Goal: Transaction & Acquisition: Download file/media

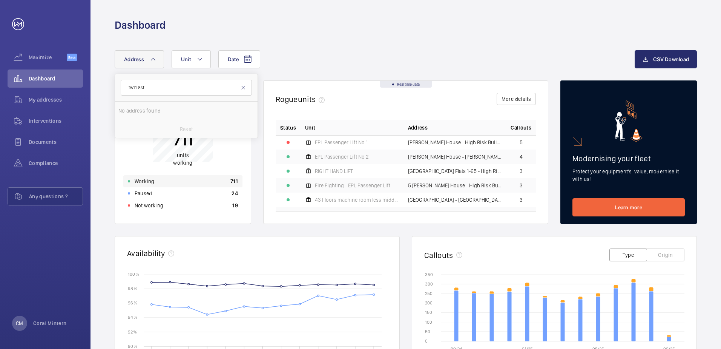
click at [164, 176] on div "Working 711" at bounding box center [182, 181] width 119 height 12
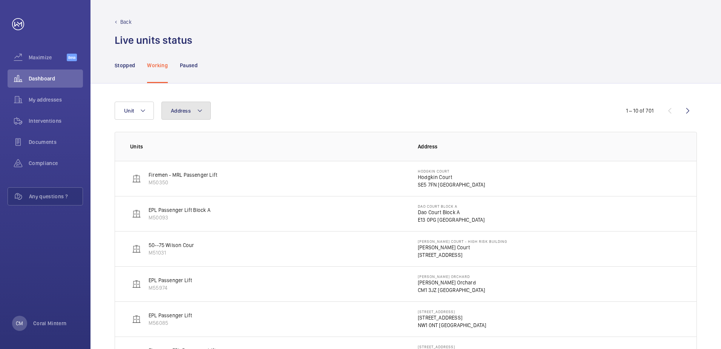
click at [183, 108] on span "Address" at bounding box center [181, 111] width 20 height 6
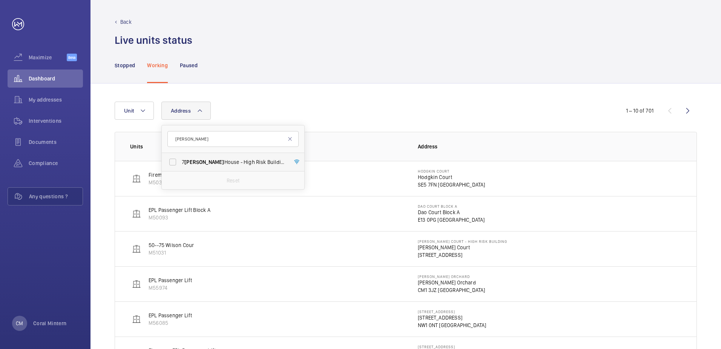
type input "[PERSON_NAME]"
click at [235, 166] on label "[STREET_ADDRESS][PERSON_NAME][PERSON_NAME]" at bounding box center [227, 162] width 131 height 18
click at [180, 166] on input "[STREET_ADDRESS][PERSON_NAME][PERSON_NAME]" at bounding box center [172, 161] width 15 height 15
checkbox input "true"
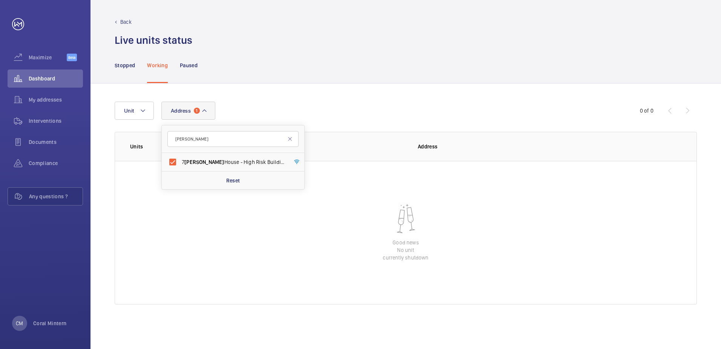
click at [343, 118] on div "Address [STREET_ADDRESS][PERSON_NAME][PERSON_NAME][PERSON_NAME] Reset Unit" at bounding box center [361, 110] width 492 height 18
click at [57, 111] on div "My addresses" at bounding box center [45, 101] width 75 height 21
click at [59, 122] on span "Interventions" at bounding box center [56, 121] width 54 height 8
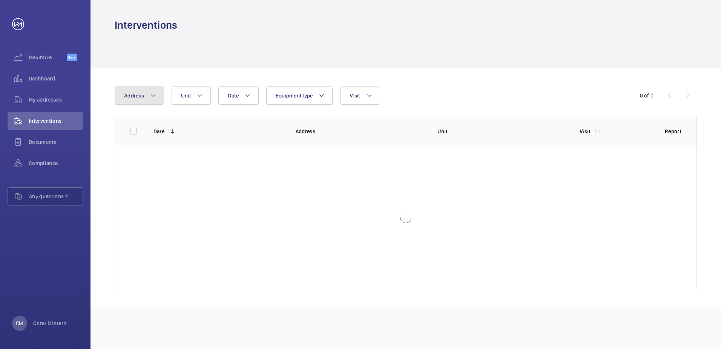
click at [152, 96] on mat-icon at bounding box center [153, 95] width 6 height 9
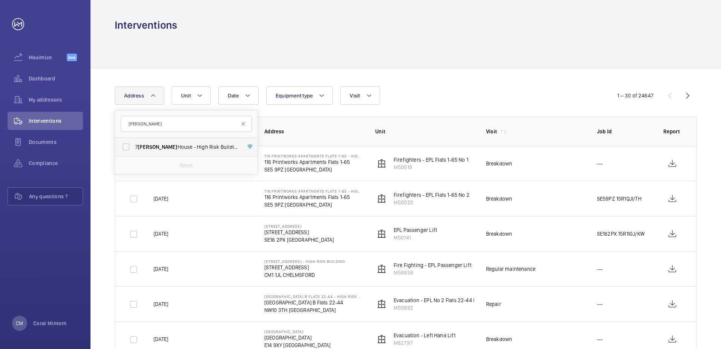
type input "[PERSON_NAME]"
click at [185, 140] on label "[STREET_ADDRESS][PERSON_NAME][PERSON_NAME]" at bounding box center [180, 147] width 131 height 18
click at [134, 140] on input "[STREET_ADDRESS][PERSON_NAME][PERSON_NAME]" at bounding box center [125, 146] width 15 height 15
checkbox input "true"
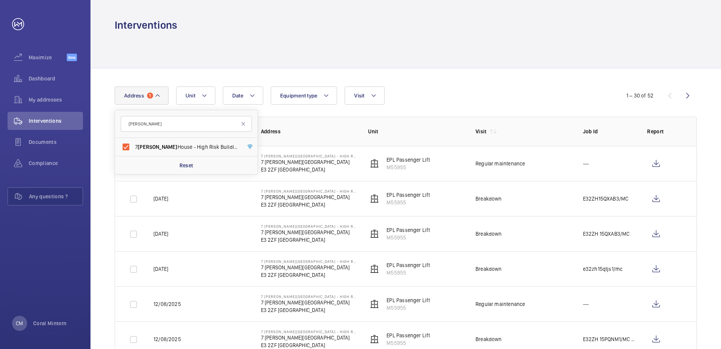
click at [451, 57] on div at bounding box center [406, 50] width 582 height 36
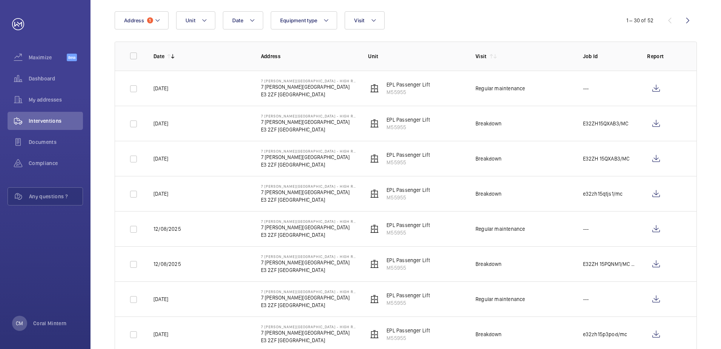
scroll to position [75, 0]
click at [651, 156] on wm-front-icon-button at bounding box center [656, 158] width 18 height 18
click at [653, 194] on wm-front-icon-button at bounding box center [656, 193] width 18 height 18
